Goal: Communication & Community: Answer question/provide support

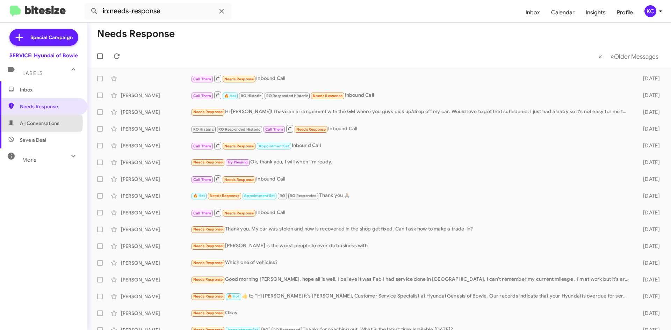
click at [29, 123] on span "All Conversations" at bounding box center [39, 123] width 39 height 7
type input "in:all-conversations"
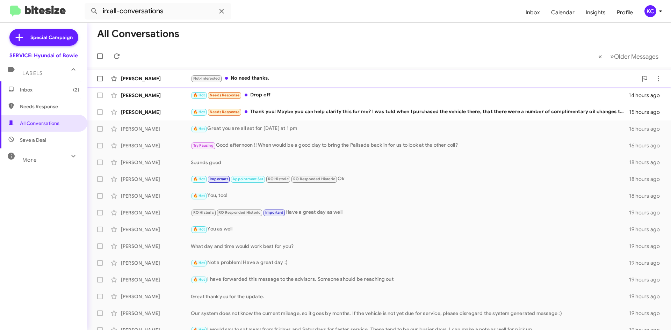
click at [276, 76] on div "Not-Interested No need thanks." at bounding box center [414, 78] width 447 height 8
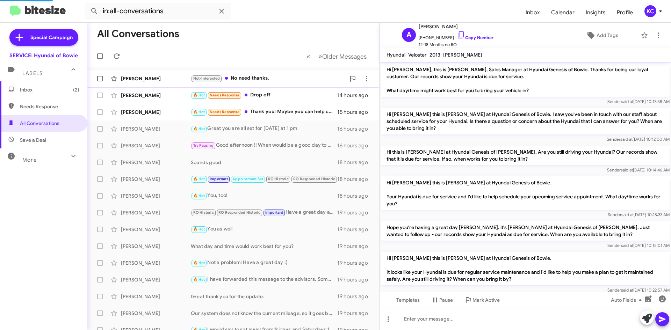
scroll to position [86, 0]
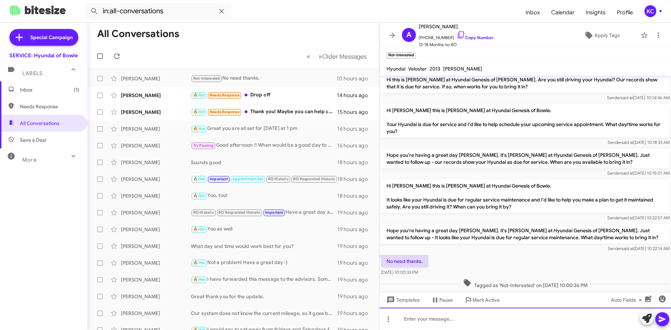
click at [437, 318] on div at bounding box center [526, 319] width 292 height 22
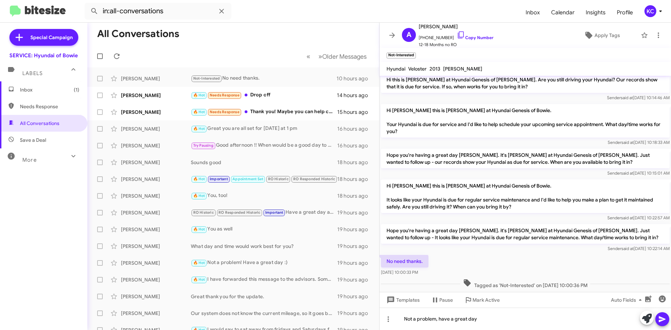
click at [658, 319] on icon at bounding box center [662, 319] width 8 height 8
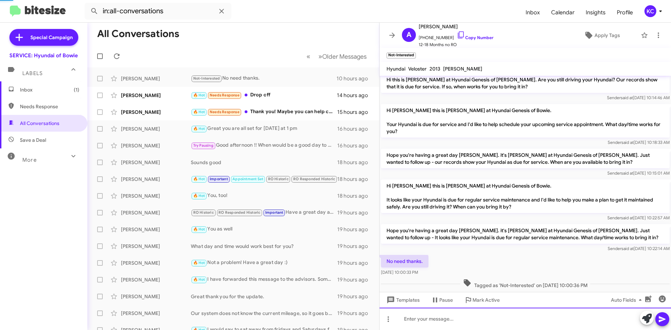
scroll to position [0, 0]
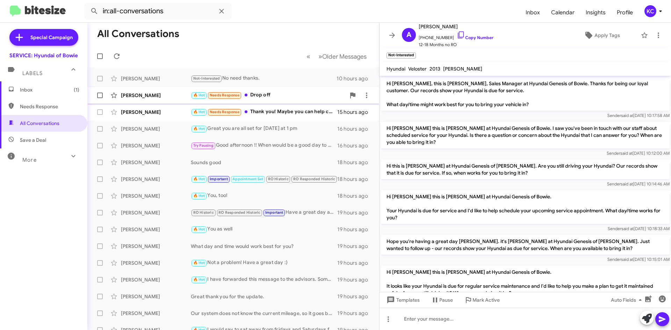
click at [272, 95] on div "🔥 Hot Needs Response Drop off" at bounding box center [268, 95] width 155 height 8
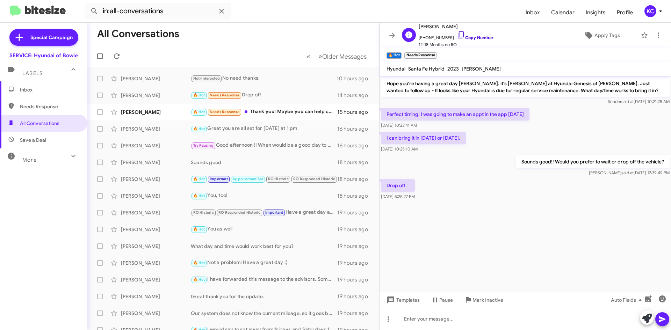
click at [457, 33] on icon at bounding box center [461, 35] width 8 height 8
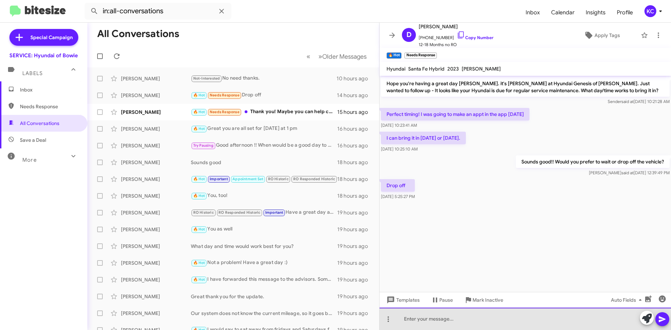
click at [467, 322] on div at bounding box center [526, 319] width 292 height 22
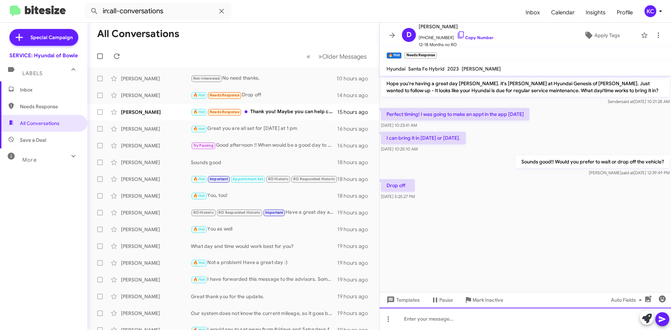
click at [447, 323] on div at bounding box center [526, 319] width 292 height 22
click at [475, 318] on div at bounding box center [526, 319] width 292 height 22
click at [447, 323] on div at bounding box center [526, 319] width 292 height 22
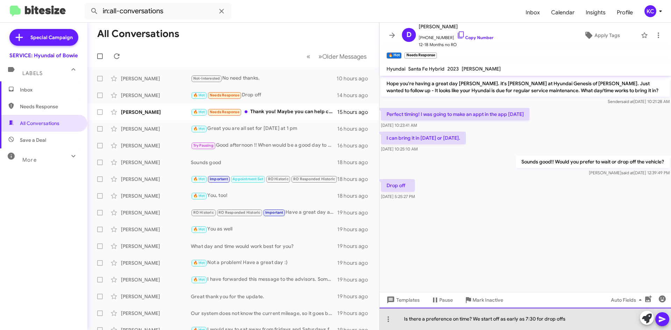
click at [403, 317] on div "Is there a preference on time? We start off as early as 7:30 for drop offs" at bounding box center [526, 319] width 292 height 22
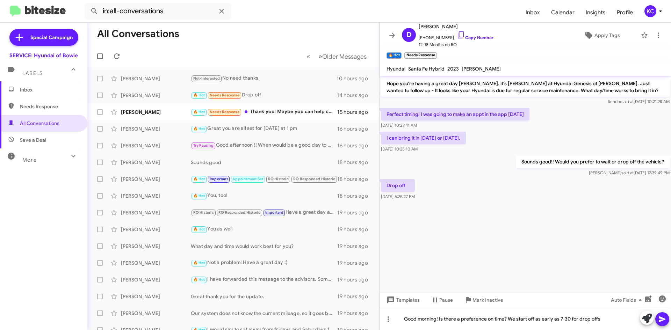
click at [664, 315] on span at bounding box center [662, 320] width 8 height 14
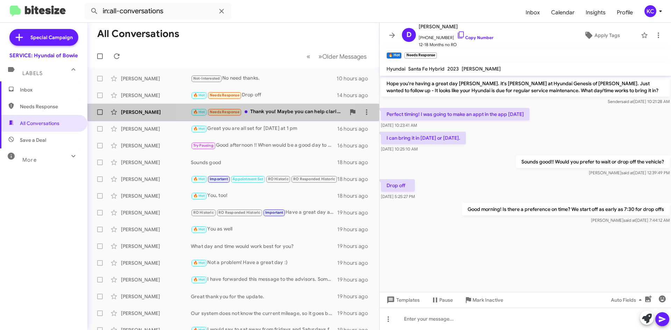
click at [268, 108] on div "🔥 Hot Needs Response Thank you! Maybe you can help clarify this for me? I was t…" at bounding box center [268, 112] width 155 height 8
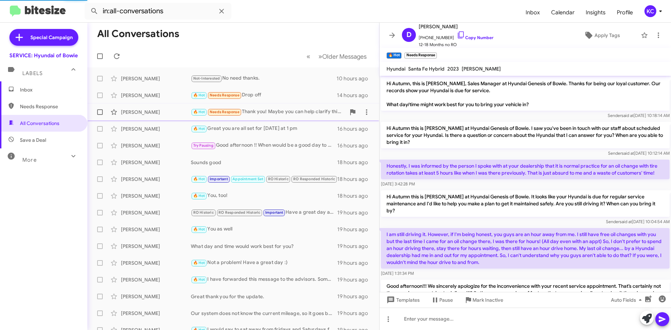
scroll to position [163, 0]
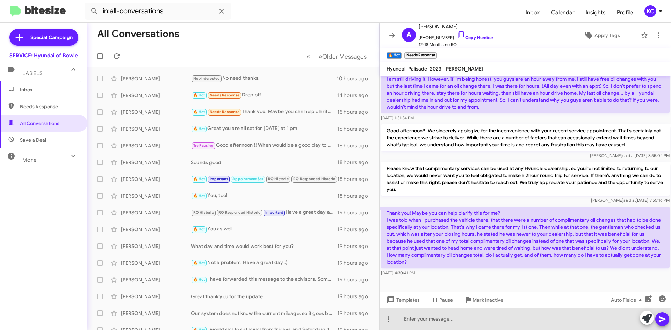
click at [458, 325] on div at bounding box center [526, 319] width 292 height 22
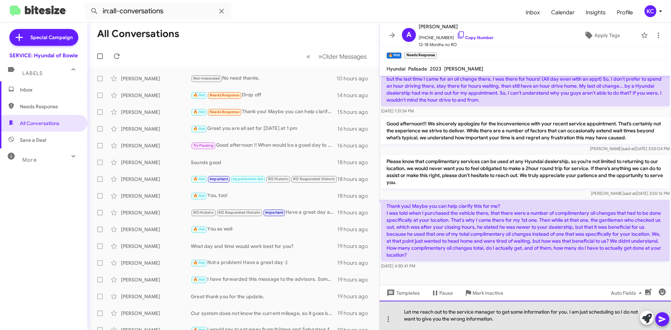
drag, startPoint x: 403, startPoint y: 313, endPoint x: 405, endPoint y: 316, distance: 4.4
click at [403, 313] on div "Let me reach out to the service manager to get some information for you. I am j…" at bounding box center [526, 315] width 292 height 29
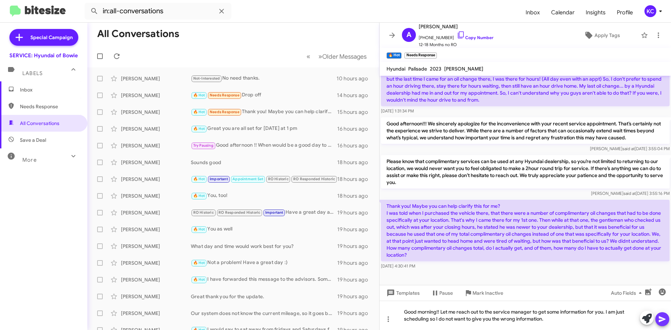
click at [668, 320] on button at bounding box center [662, 320] width 14 height 14
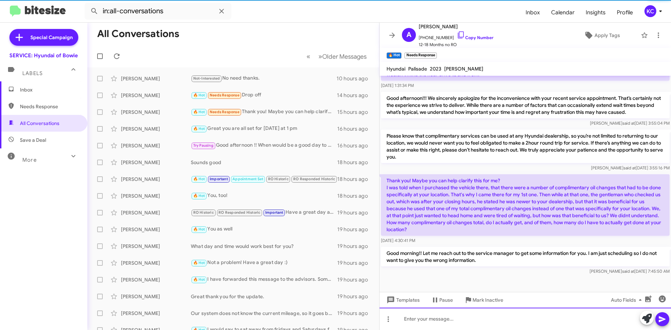
scroll to position [195, 0]
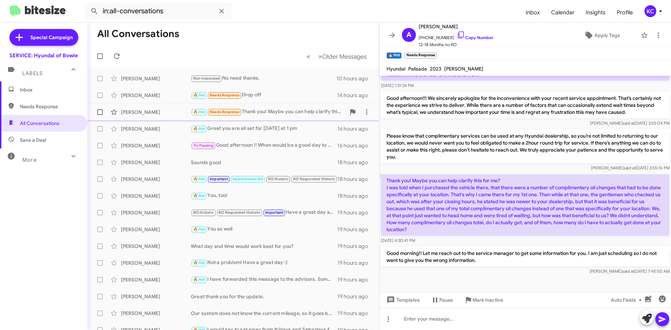
drag, startPoint x: 453, startPoint y: 35, endPoint x: 136, endPoint y: 113, distance: 326.6
click at [457, 35] on icon at bounding box center [461, 35] width 8 height 8
click at [465, 71] on span "Sammy Sublet" at bounding box center [463, 69] width 39 height 6
click at [43, 102] on span "Needs Response" at bounding box center [43, 106] width 87 height 17
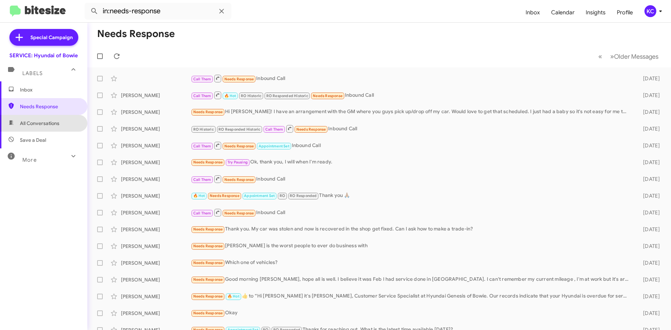
click at [44, 118] on span "All Conversations" at bounding box center [43, 123] width 87 height 17
type input "in:all-conversations"
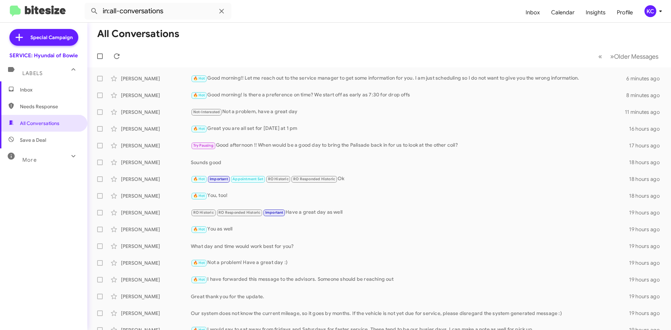
click at [649, 13] on div "KC" at bounding box center [651, 11] width 12 height 12
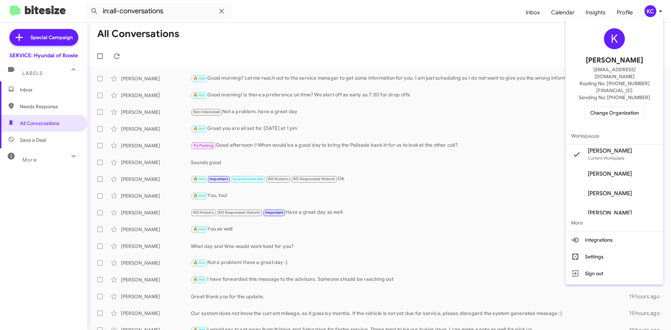
click at [604, 107] on span "Change Organization" at bounding box center [614, 113] width 49 height 12
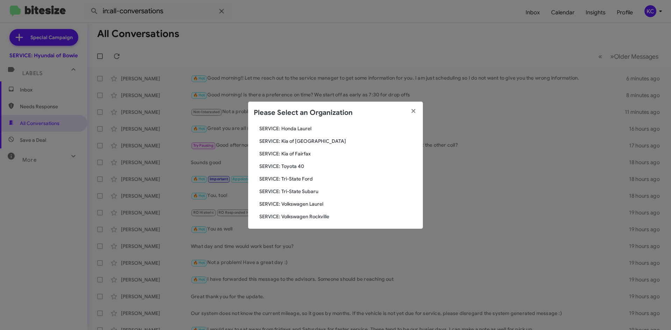
scroll to position [116, 0]
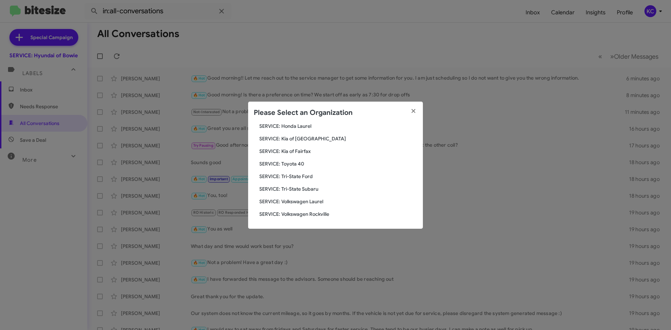
click at [280, 166] on span "SERVICE: Toyota 40" at bounding box center [338, 163] width 158 height 7
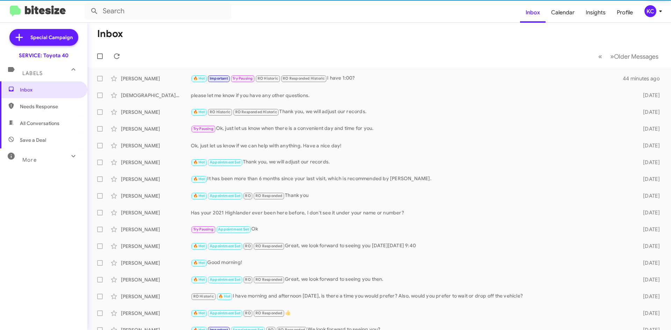
click at [45, 114] on span "Needs Response" at bounding box center [43, 106] width 87 height 17
type input "in:needs-response"
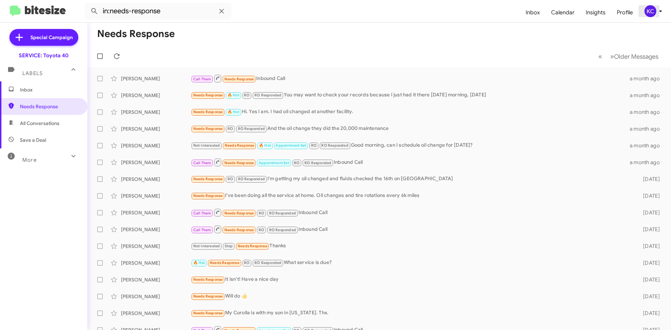
click at [653, 15] on div "KC" at bounding box center [651, 11] width 12 height 12
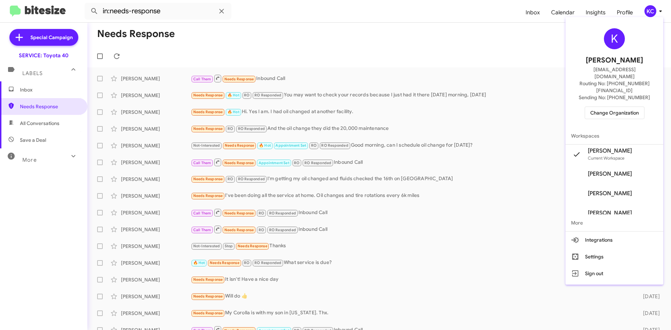
click at [620, 106] on div "K Kimberly Cole kcole@ourismancars.com Routing No: +1 (410) 679-1500 Sending No…" at bounding box center [615, 74] width 98 height 108
click at [621, 107] on span "Change Organization" at bounding box center [614, 113] width 49 height 12
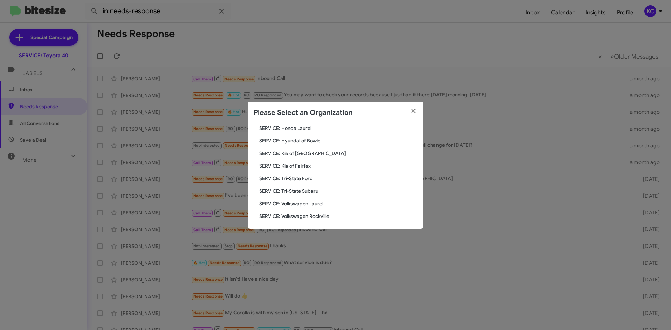
scroll to position [116, 0]
click at [307, 164] on span "SERVICE: Kia of Fairfax" at bounding box center [338, 163] width 158 height 7
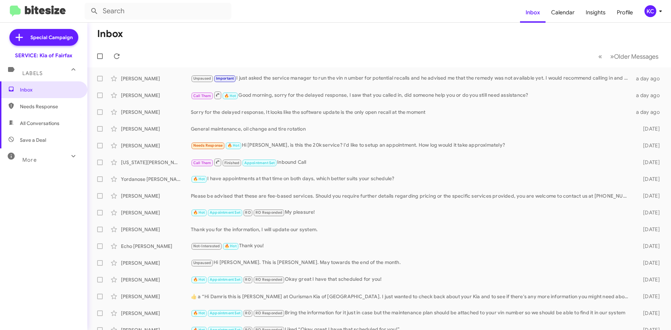
click at [48, 108] on span "Needs Response" at bounding box center [49, 106] width 59 height 7
type input "in:needs-response"
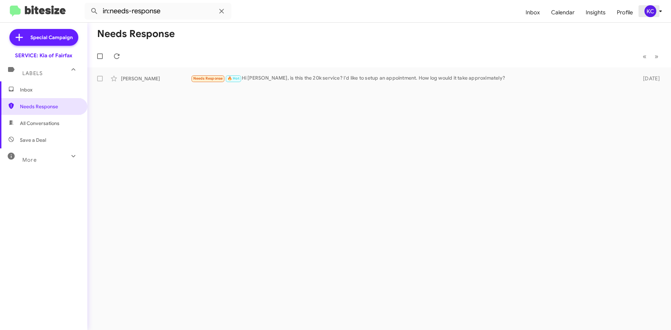
click at [648, 9] on div "KC" at bounding box center [651, 11] width 12 height 12
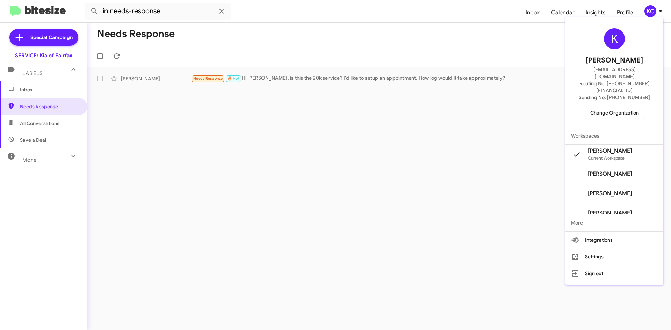
click at [627, 106] on div "K Kimberly Cole kcole@ourismancars.com Routing No: +1 (703) 934-8877 Sending No…" at bounding box center [615, 74] width 98 height 108
click at [626, 107] on span "Change Organization" at bounding box center [614, 113] width 49 height 12
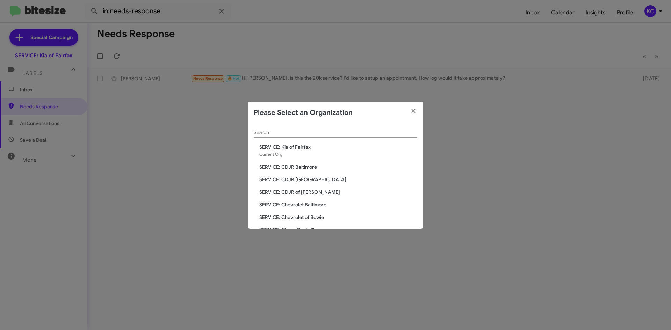
click at [311, 191] on span "SERVICE: CDJR of [PERSON_NAME]" at bounding box center [338, 192] width 158 height 7
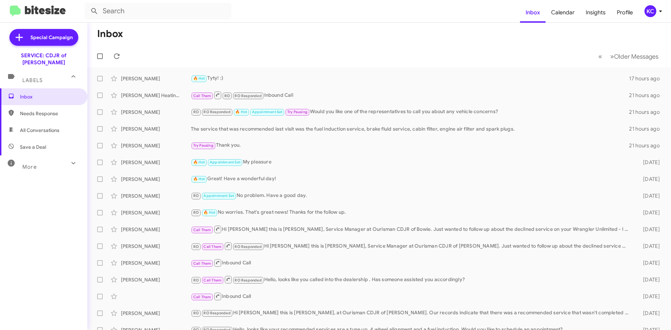
click at [18, 105] on span "Needs Response" at bounding box center [43, 113] width 87 height 17
type input "in:needs-response"
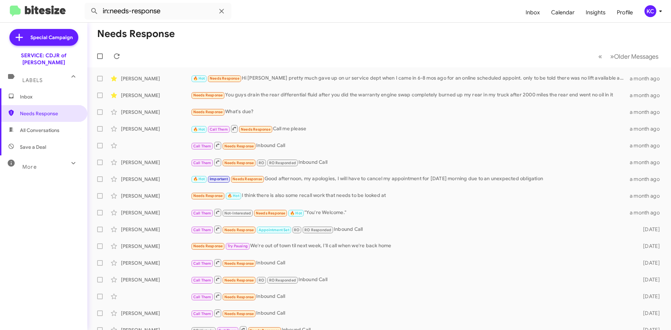
click at [656, 10] on icon at bounding box center [660, 11] width 8 height 8
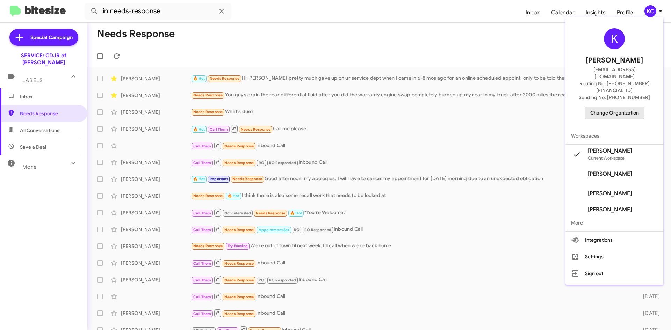
click at [612, 107] on span "Change Organization" at bounding box center [614, 113] width 49 height 12
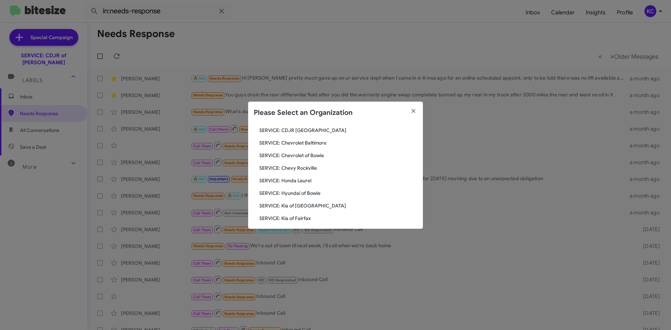
scroll to position [46, 0]
click at [314, 194] on span "SERVICE: Hyundai of Bowie" at bounding box center [338, 196] width 158 height 7
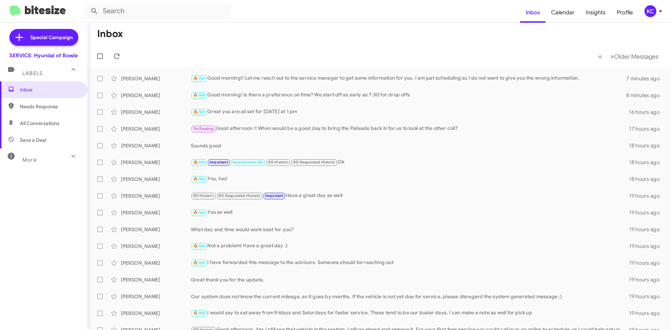
click at [56, 113] on span "Needs Response" at bounding box center [43, 106] width 87 height 17
type input "in:needs-response"
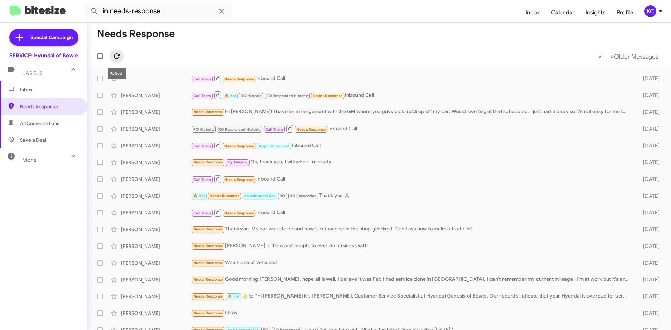
click at [119, 51] on button at bounding box center [117, 56] width 14 height 14
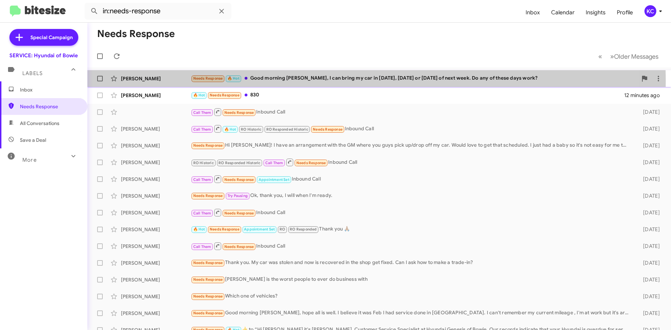
click at [297, 81] on div "Needs Response 🔥 Hot Good morning [PERSON_NAME], I can bring my car in [DATE], …" at bounding box center [414, 78] width 447 height 8
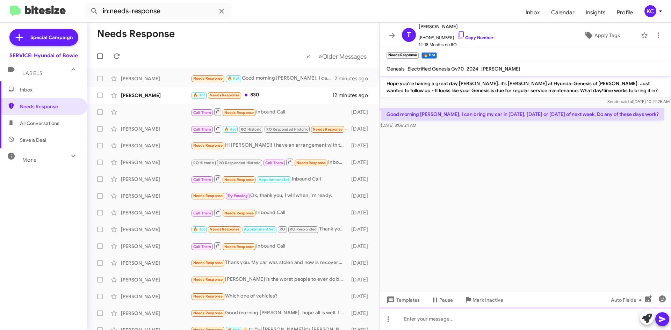
click at [459, 317] on div at bounding box center [526, 319] width 292 height 22
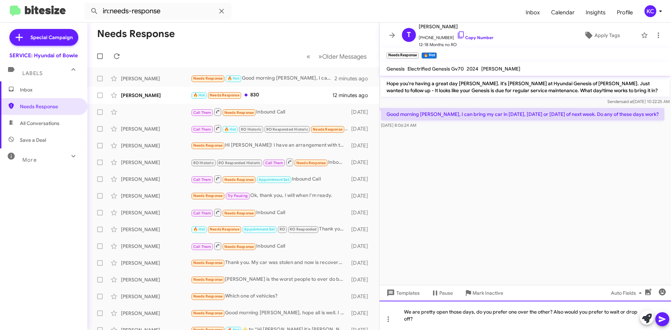
click at [400, 313] on div "We are pretty open those days, do you prefer one over the other? Also would you…" at bounding box center [526, 315] width 292 height 29
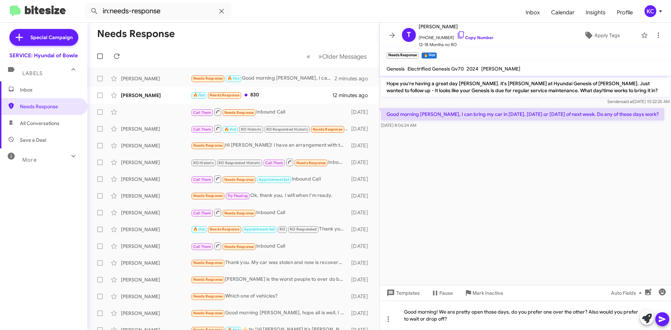
click at [664, 316] on mat-tooltip-component "Insert Media" at bounding box center [648, 309] width 36 height 21
click at [655, 319] on div at bounding box center [654, 318] width 29 height 15
click at [660, 319] on icon at bounding box center [662, 319] width 8 height 8
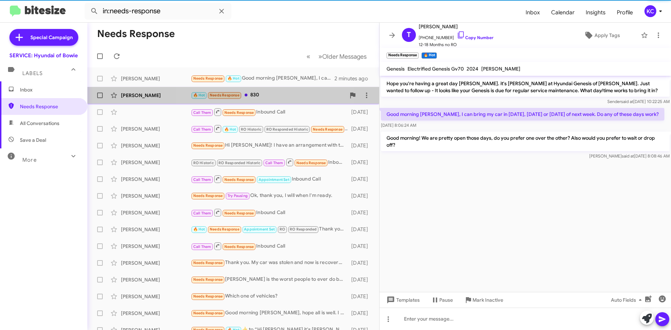
click at [253, 98] on div "🔥 Hot Needs Response 830" at bounding box center [268, 95] width 155 height 8
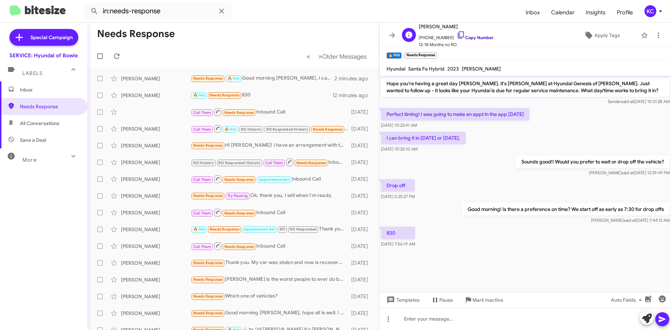
click at [457, 34] on icon at bounding box center [461, 35] width 8 height 8
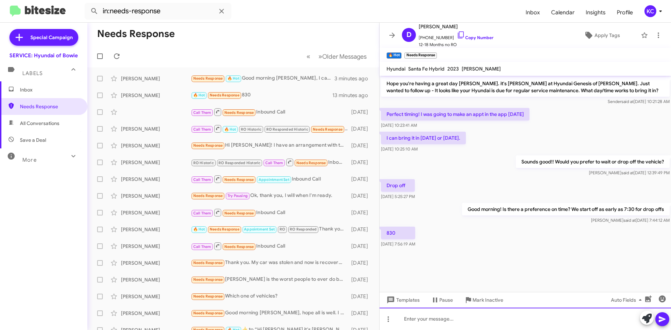
click at [412, 317] on div at bounding box center [526, 319] width 292 height 22
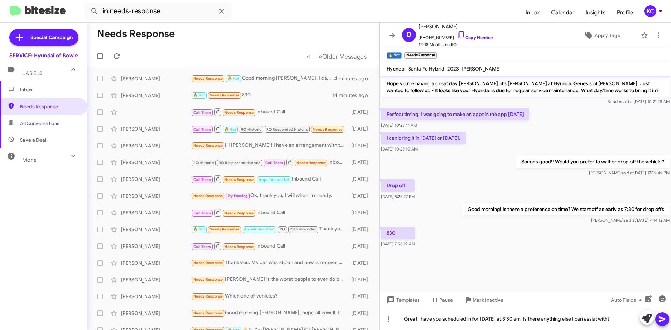
click at [663, 318] on icon at bounding box center [662, 319] width 8 height 8
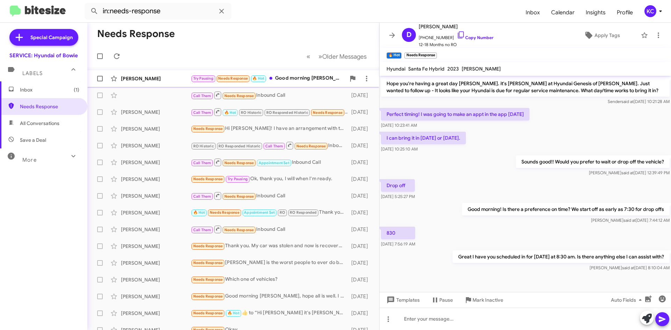
click at [303, 79] on div "Try Pausing Needs Response 🔥 Hot Good morning [PERSON_NAME]. Are we able to do …" at bounding box center [268, 78] width 155 height 8
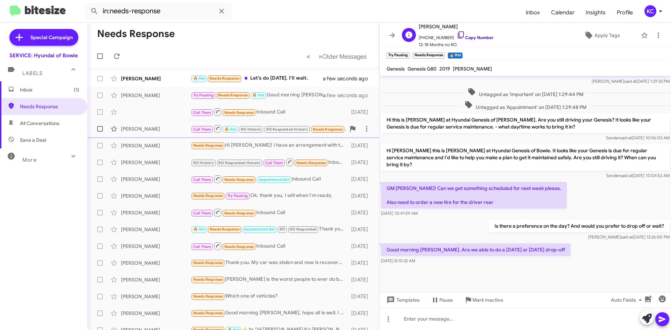
click at [458, 33] on icon at bounding box center [461, 34] width 6 height 7
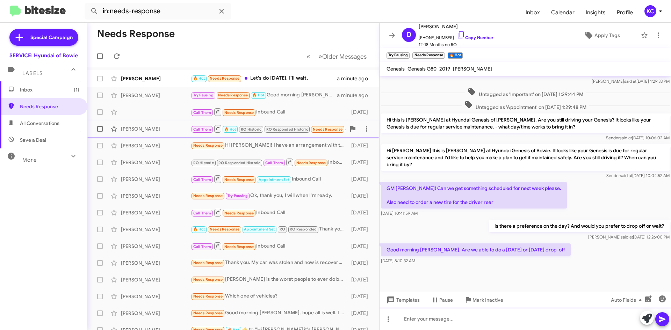
click at [460, 322] on div at bounding box center [526, 319] width 292 height 22
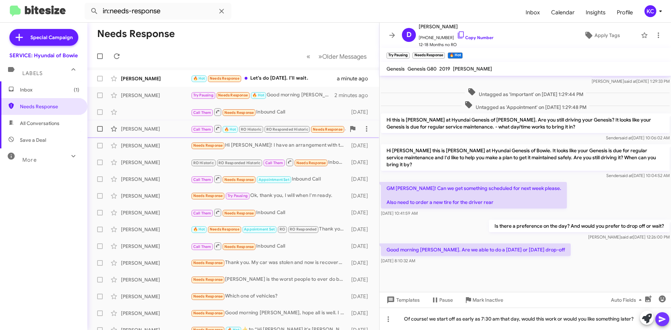
click at [665, 318] on icon at bounding box center [662, 319] width 8 height 8
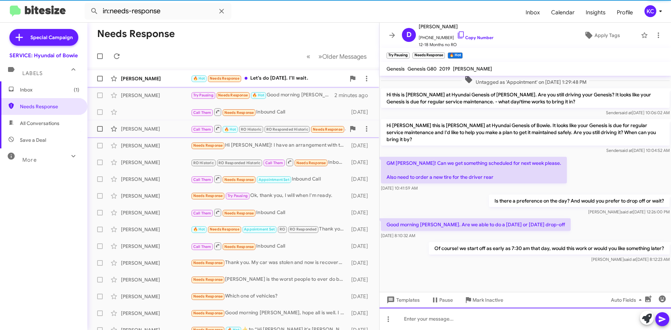
scroll to position [215, 0]
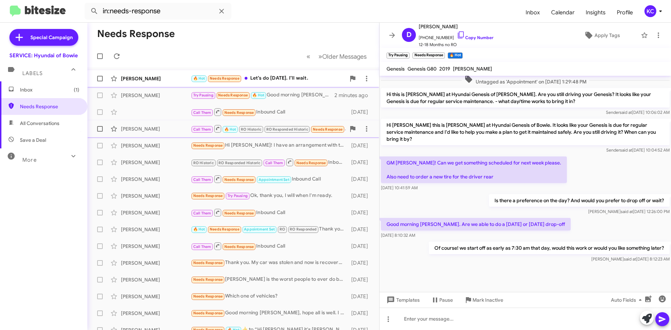
click at [289, 81] on div "🔥 Hot Needs Response Let’s do [DATE]. I’ll wait." at bounding box center [268, 78] width 155 height 8
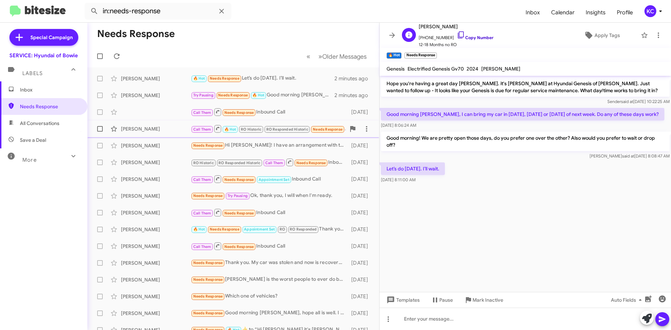
click at [457, 33] on icon at bounding box center [461, 35] width 8 height 8
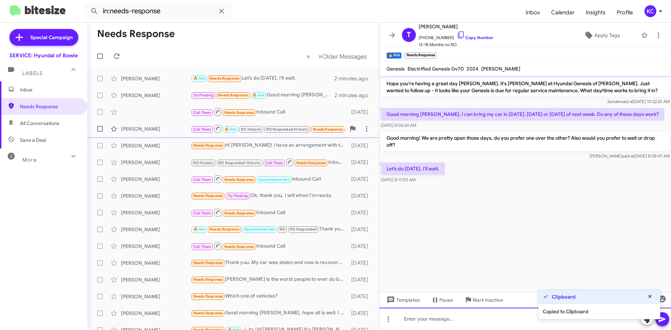
click at [470, 321] on div at bounding box center [526, 319] width 292 height 22
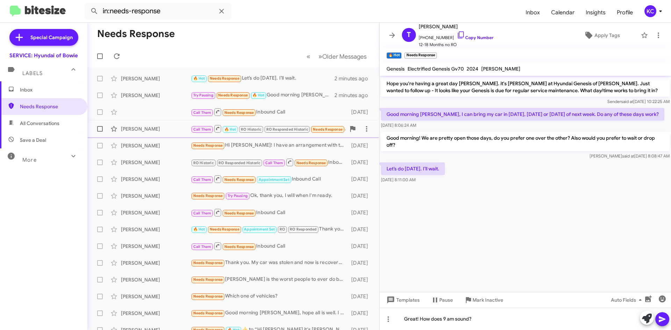
click at [662, 317] on icon at bounding box center [662, 319] width 8 height 8
click at [458, 34] on icon at bounding box center [461, 35] width 8 height 8
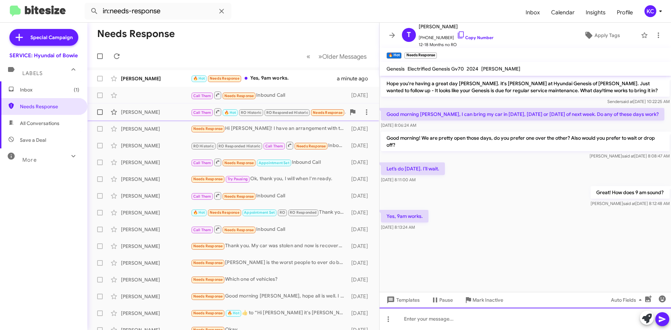
click at [448, 318] on div at bounding box center [526, 319] width 292 height 22
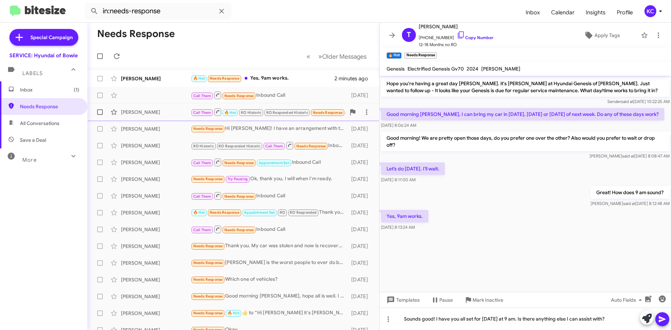
click at [665, 321] on icon at bounding box center [662, 319] width 8 height 8
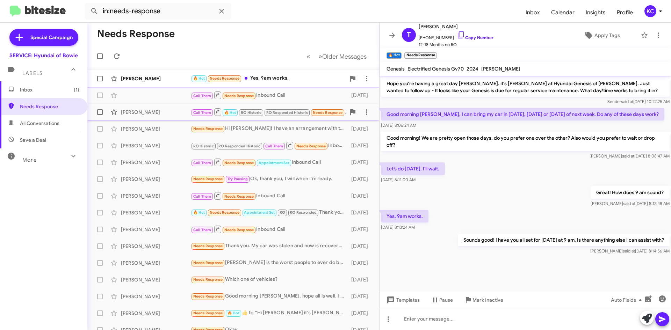
click at [287, 83] on div "[PERSON_NAME] 🔥 Hot Needs Response Yes, 9am works. 2 minutes ago" at bounding box center [233, 79] width 281 height 14
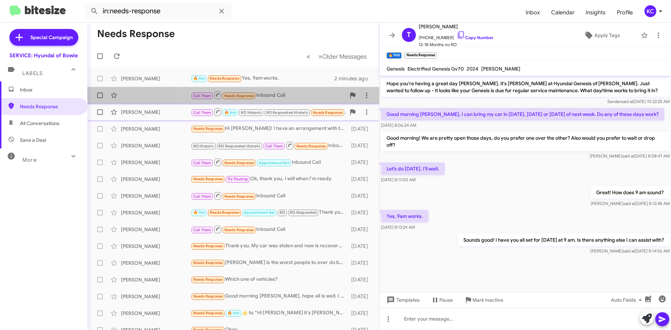
click at [291, 100] on div "Call Them Needs Response Inbound Call [DATE]" at bounding box center [233, 95] width 281 height 14
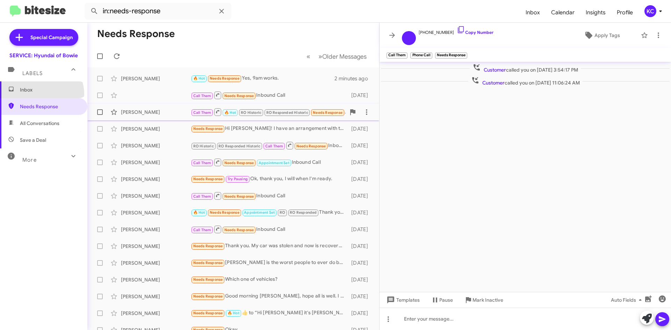
click at [40, 94] on span "Inbox" at bounding box center [43, 89] width 87 height 17
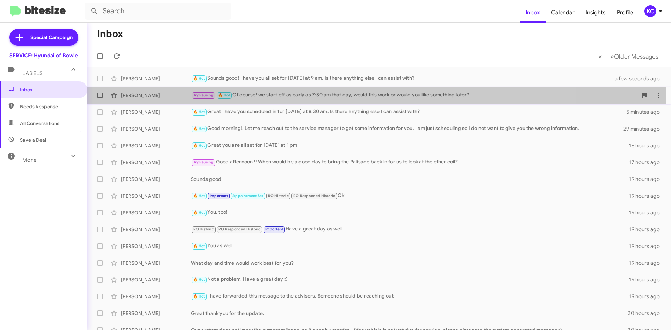
click at [266, 100] on div "[PERSON_NAME] Try Pausing 🔥 Hot Of course! we start off as early as 7:30 am tha…" at bounding box center [379, 95] width 573 height 14
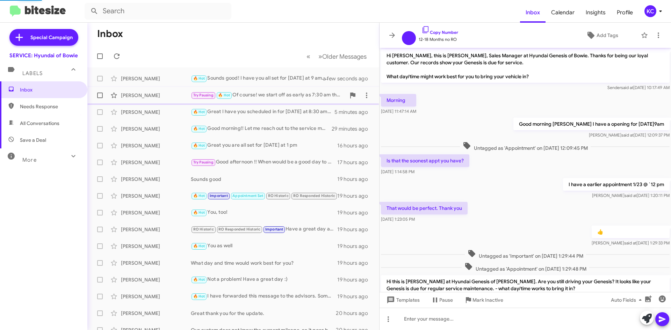
scroll to position [187, 0]
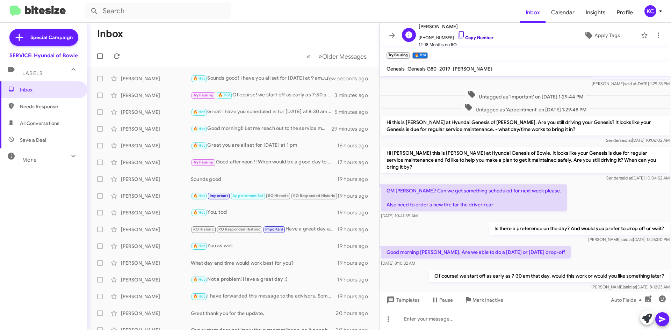
click at [459, 36] on link "Copy Number" at bounding box center [475, 37] width 37 height 5
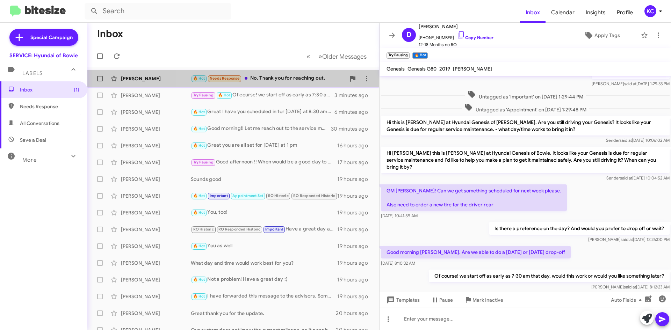
drag, startPoint x: 262, startPoint y: 80, endPoint x: 270, endPoint y: 83, distance: 7.7
click at [262, 80] on div "🔥 Hot Needs Response No. Thank you for reaching out," at bounding box center [268, 78] width 155 height 8
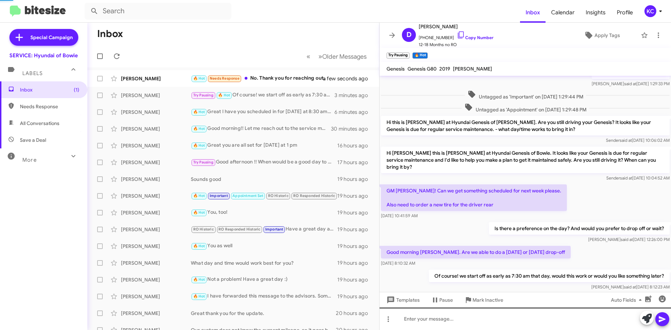
scroll to position [2, 0]
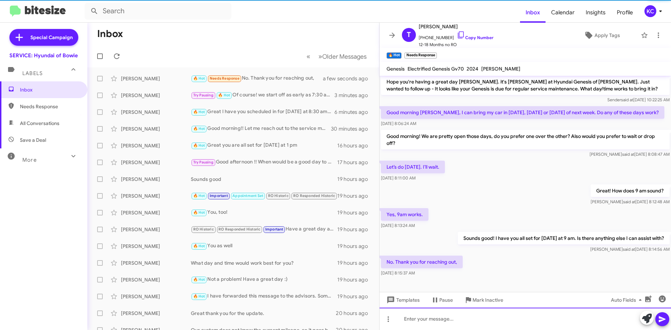
click at [507, 323] on div at bounding box center [526, 319] width 292 height 22
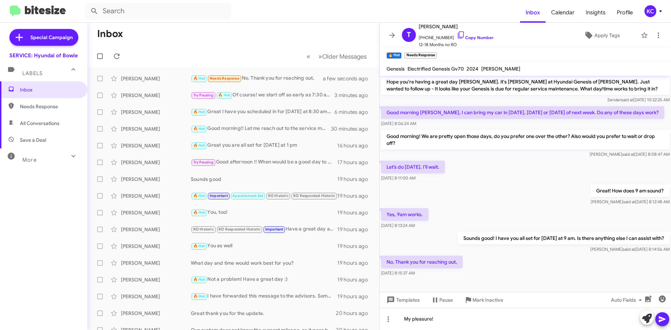
click at [662, 313] on span at bounding box center [662, 320] width 8 height 14
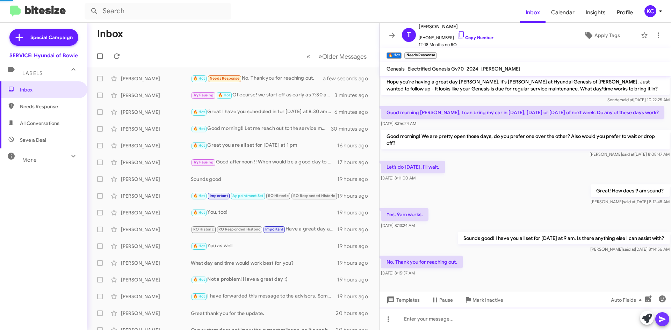
scroll to position [27, 0]
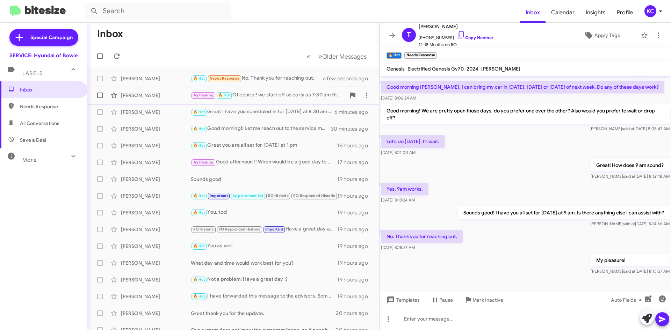
click at [289, 98] on div "Try Pausing 🔥 Hot Of course! we start off as early as 7:30 am that day, would t…" at bounding box center [268, 95] width 155 height 8
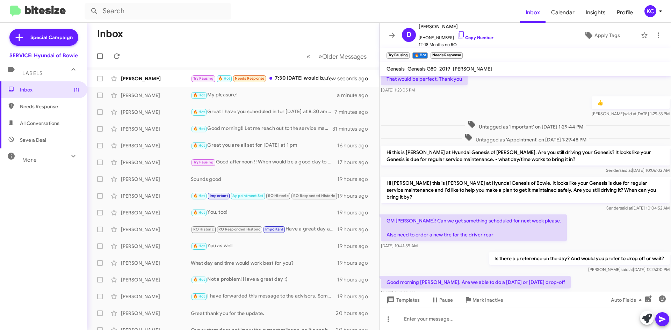
scroll to position [241, 0]
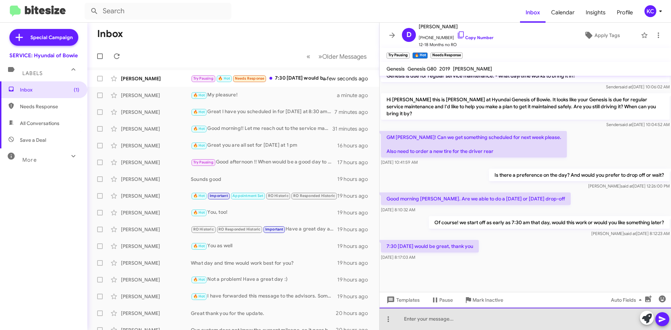
click at [476, 316] on div at bounding box center [526, 319] width 292 height 22
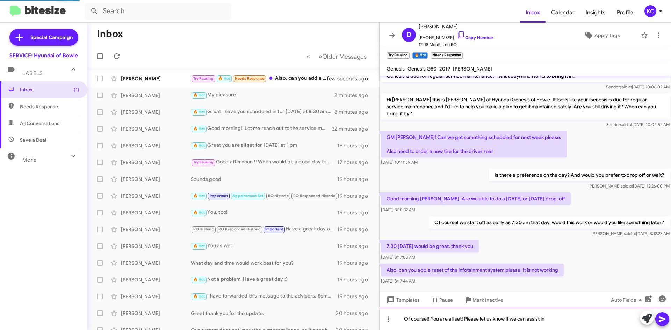
scroll to position [266, 0]
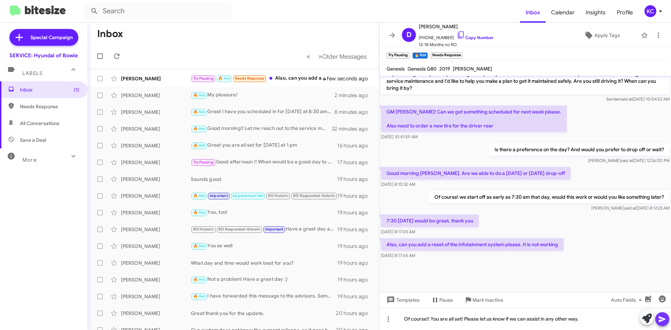
click at [663, 319] on icon at bounding box center [662, 320] width 7 height 6
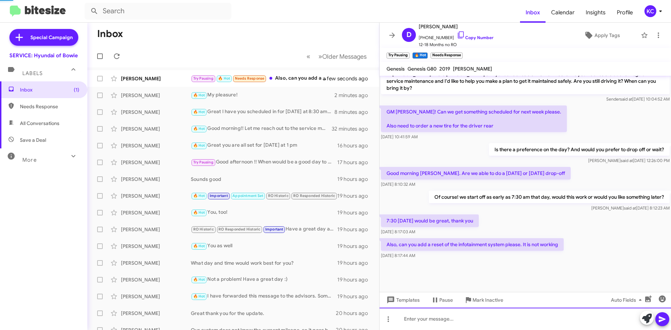
scroll to position [0, 0]
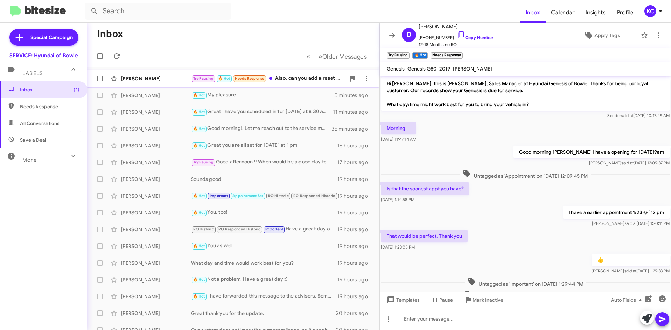
click at [294, 81] on div "Try Pausing 🔥 Hot Needs Response Also, can you add a reset of the infotainment …" at bounding box center [268, 78] width 155 height 8
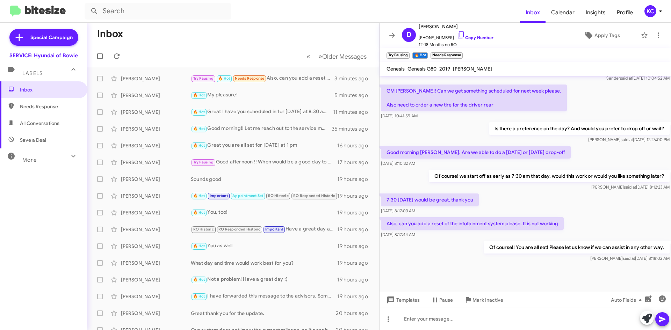
scroll to position [292, 0]
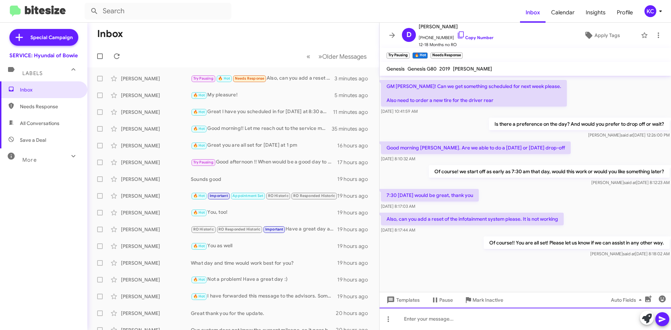
click at [508, 324] on div at bounding box center [526, 319] width 292 height 22
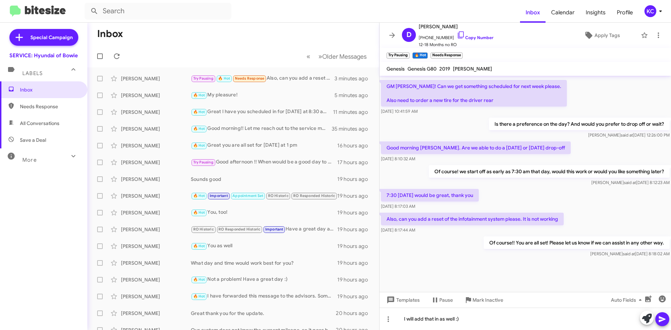
drag, startPoint x: 667, startPoint y: 320, endPoint x: 663, endPoint y: 321, distance: 4.4
click at [667, 320] on button at bounding box center [662, 320] width 14 height 14
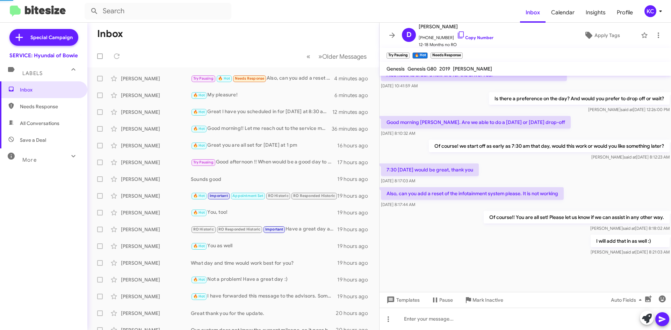
scroll to position [296, 0]
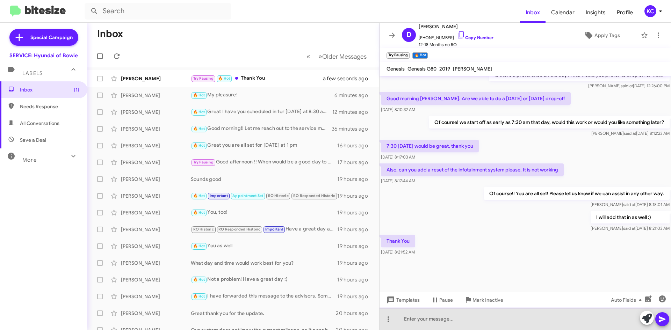
click at [428, 316] on div at bounding box center [526, 319] width 292 height 22
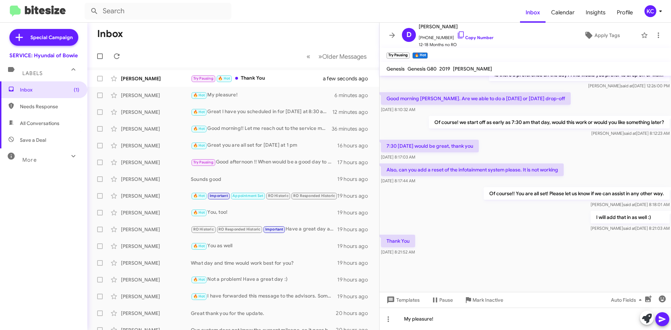
click at [662, 322] on icon at bounding box center [662, 319] width 8 height 8
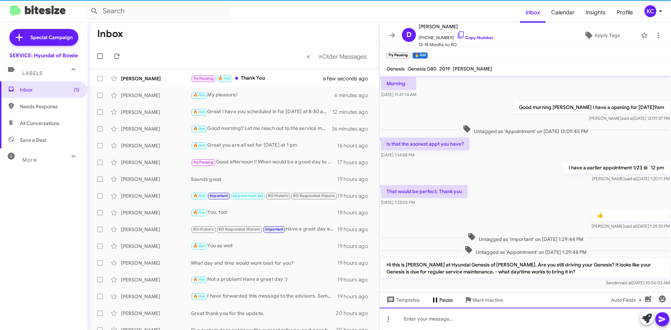
scroll to position [35, 0]
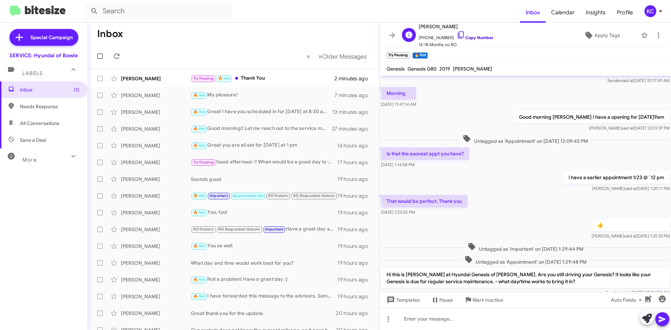
click at [458, 36] on icon at bounding box center [461, 35] width 8 height 8
click at [457, 35] on icon at bounding box center [461, 35] width 8 height 8
click at [247, 74] on div "[PERSON_NAME] Try Pausing 🔥 Hot Thank You 2 minutes ago" at bounding box center [233, 79] width 281 height 14
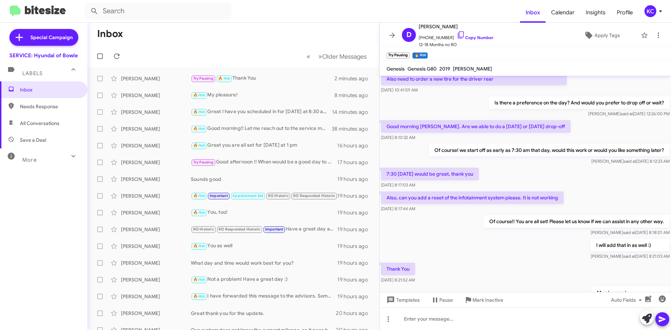
scroll to position [368, 0]
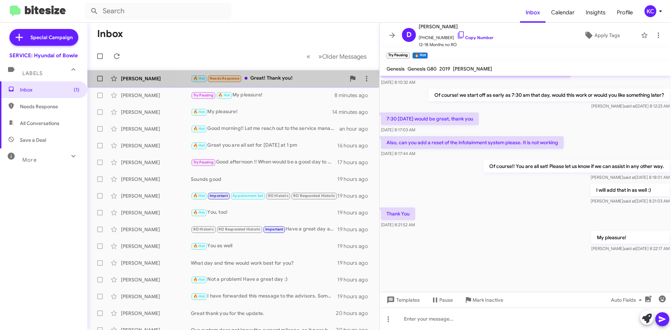
click at [281, 75] on div "🔥 Hot Needs Response Great! Thank you!" at bounding box center [268, 78] width 155 height 8
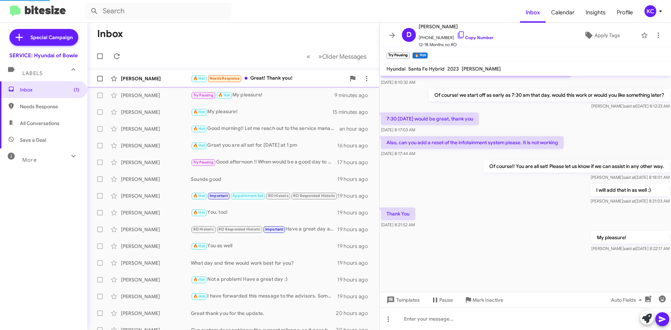
scroll to position [20, 0]
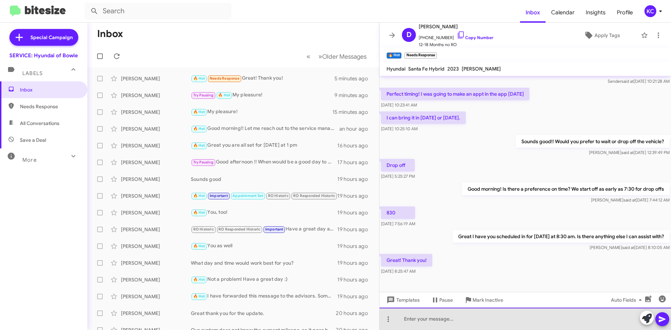
click at [459, 321] on div at bounding box center [526, 319] width 292 height 22
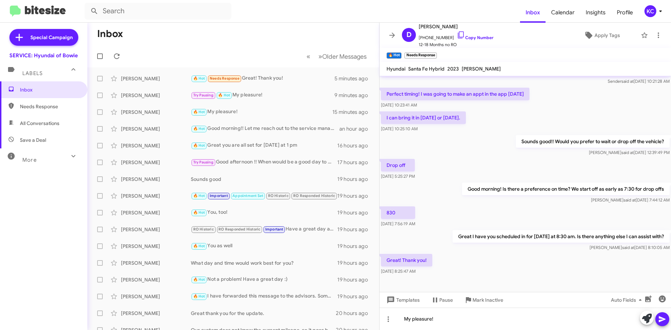
click at [663, 318] on icon at bounding box center [662, 319] width 8 height 8
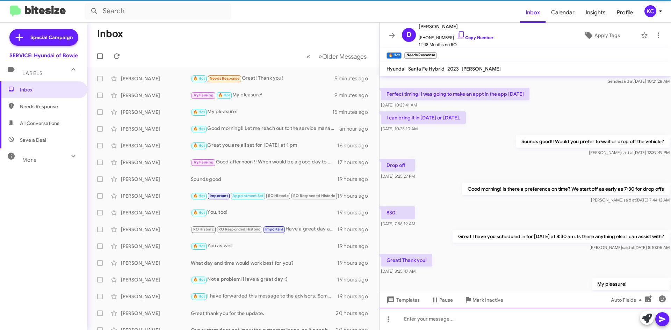
scroll to position [46, 0]
